Goal: Register for event/course

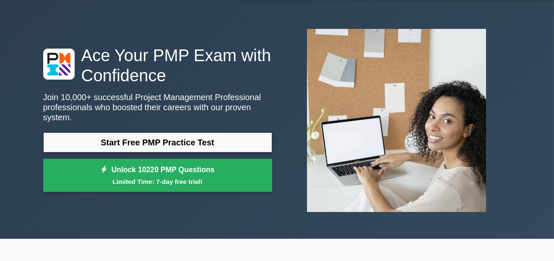
scroll to position [26, 0]
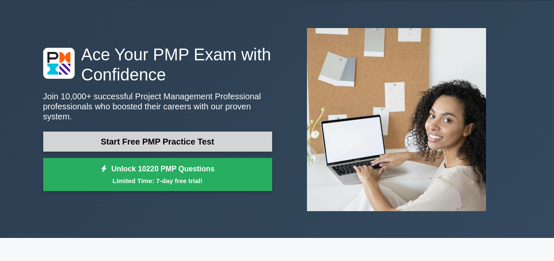
click at [156, 135] on link "Start Free PMP Practice Test" at bounding box center [157, 142] width 229 height 20
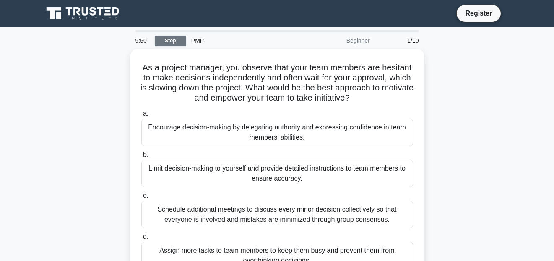
click at [174, 38] on link "Stop" at bounding box center [170, 41] width 31 height 10
